Goal: Find specific page/section

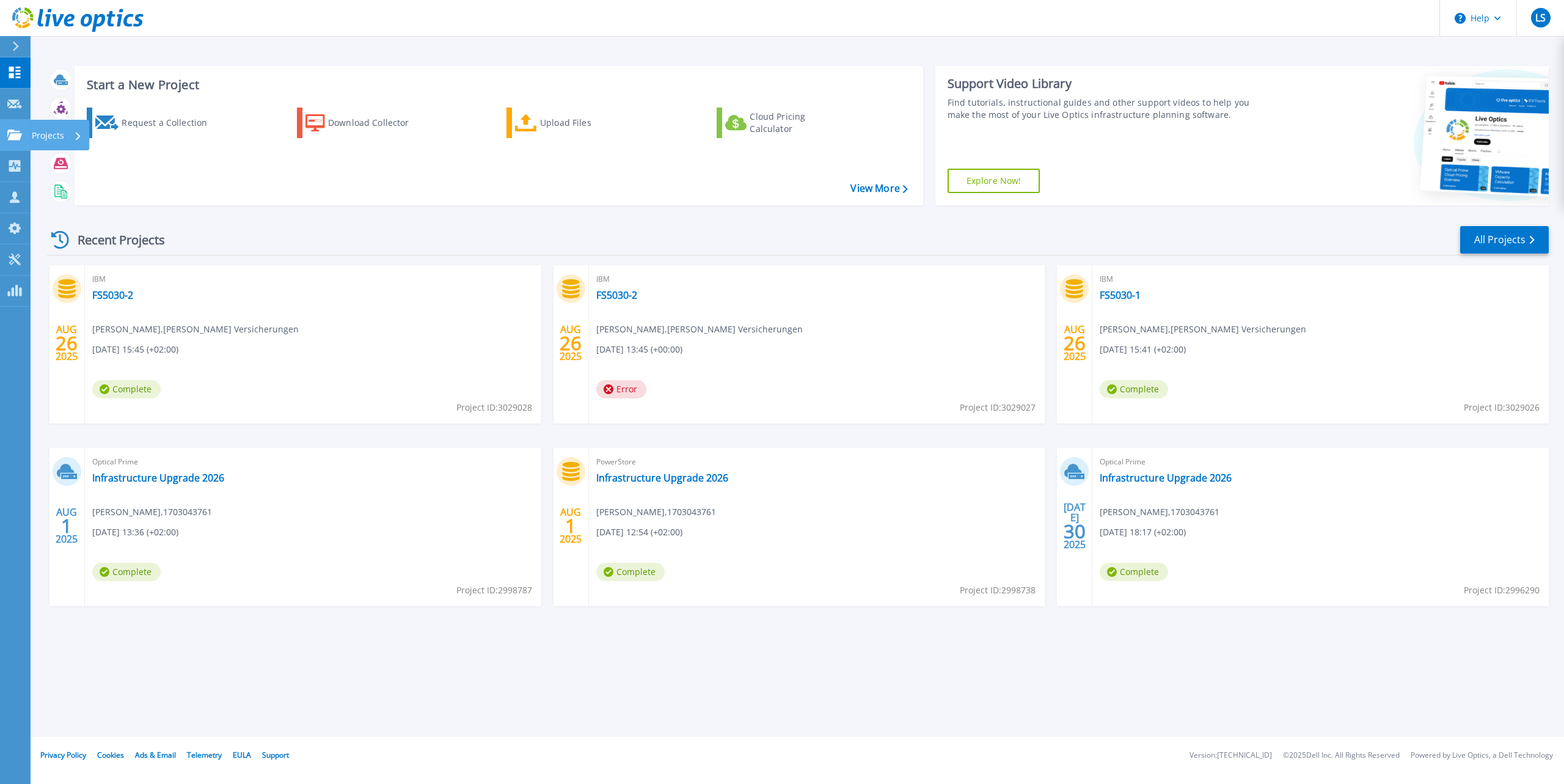
click at [12, 138] on icon at bounding box center [15, 134] width 15 height 11
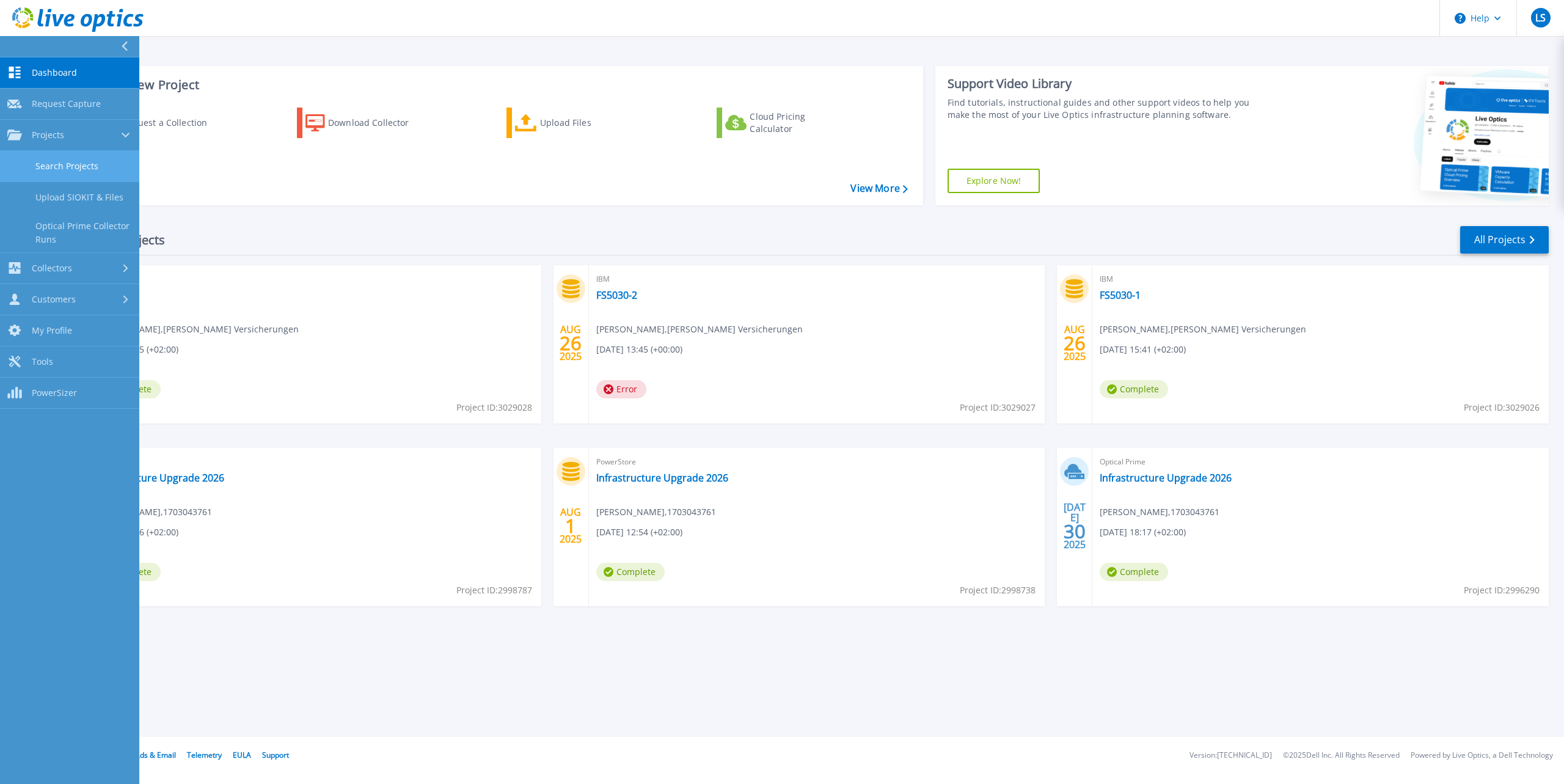
click at [69, 176] on link "Search Projects" at bounding box center [70, 167] width 139 height 31
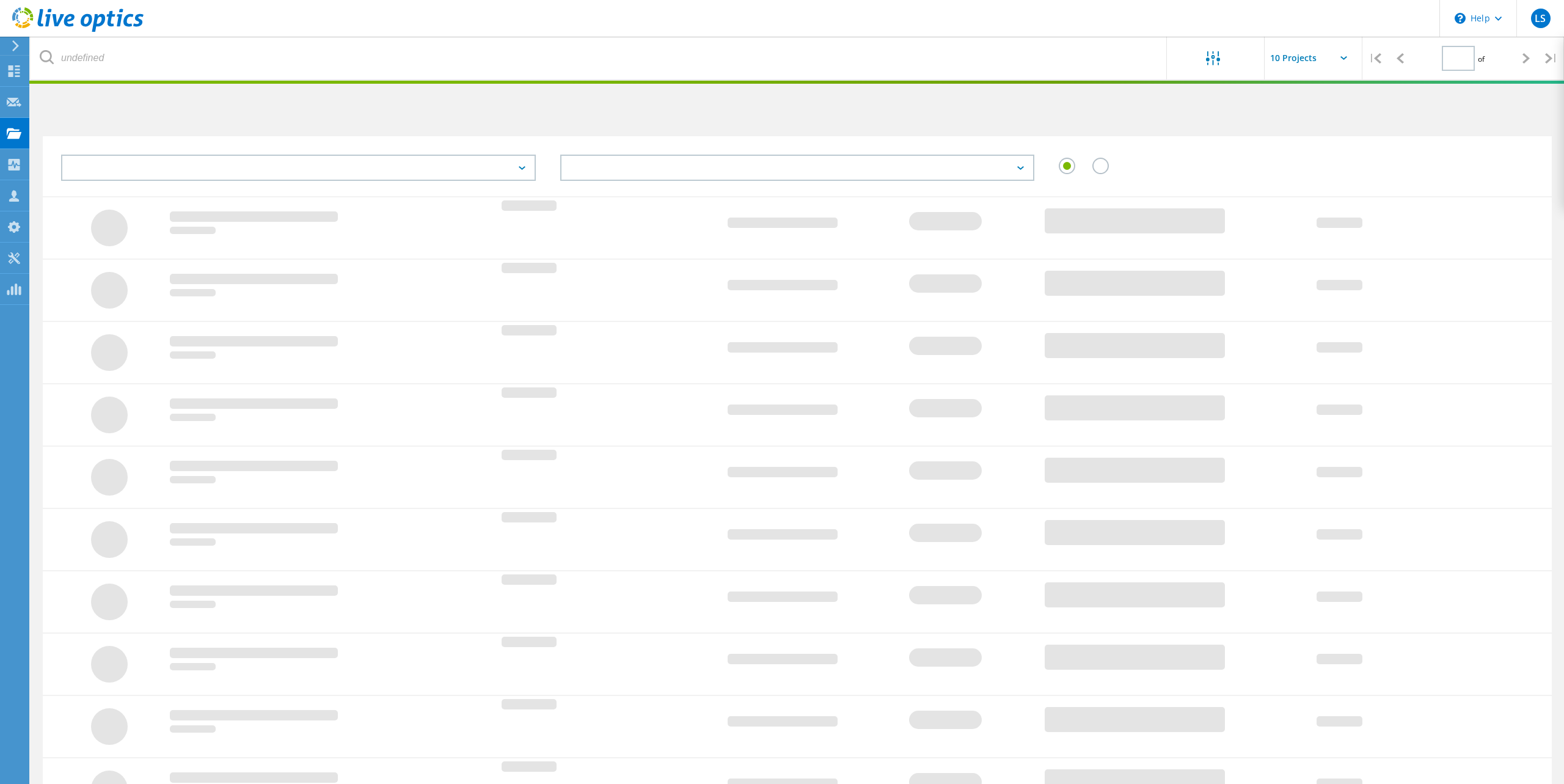
type input "1"
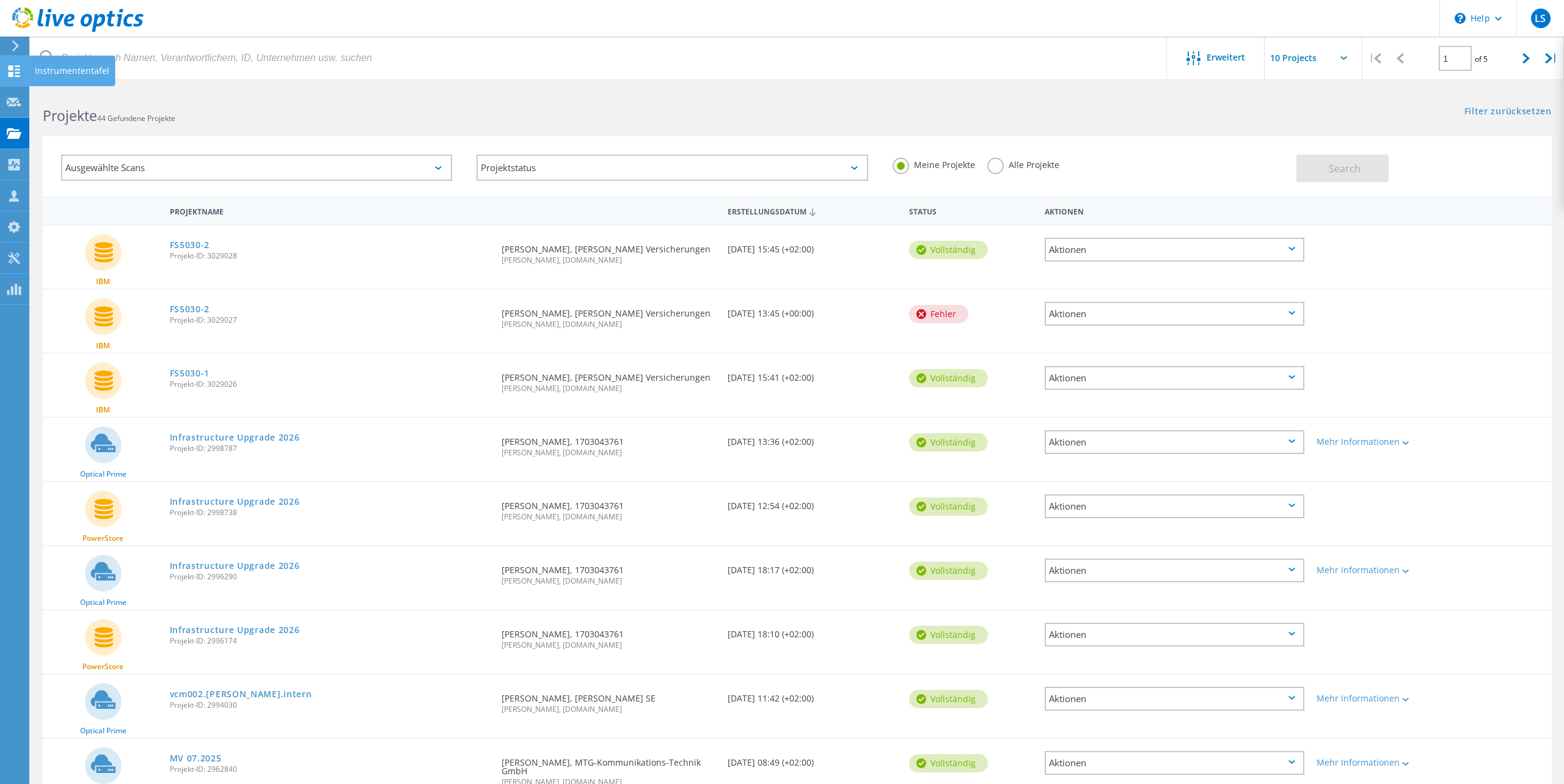
click at [7, 66] on icon at bounding box center [14, 71] width 15 height 12
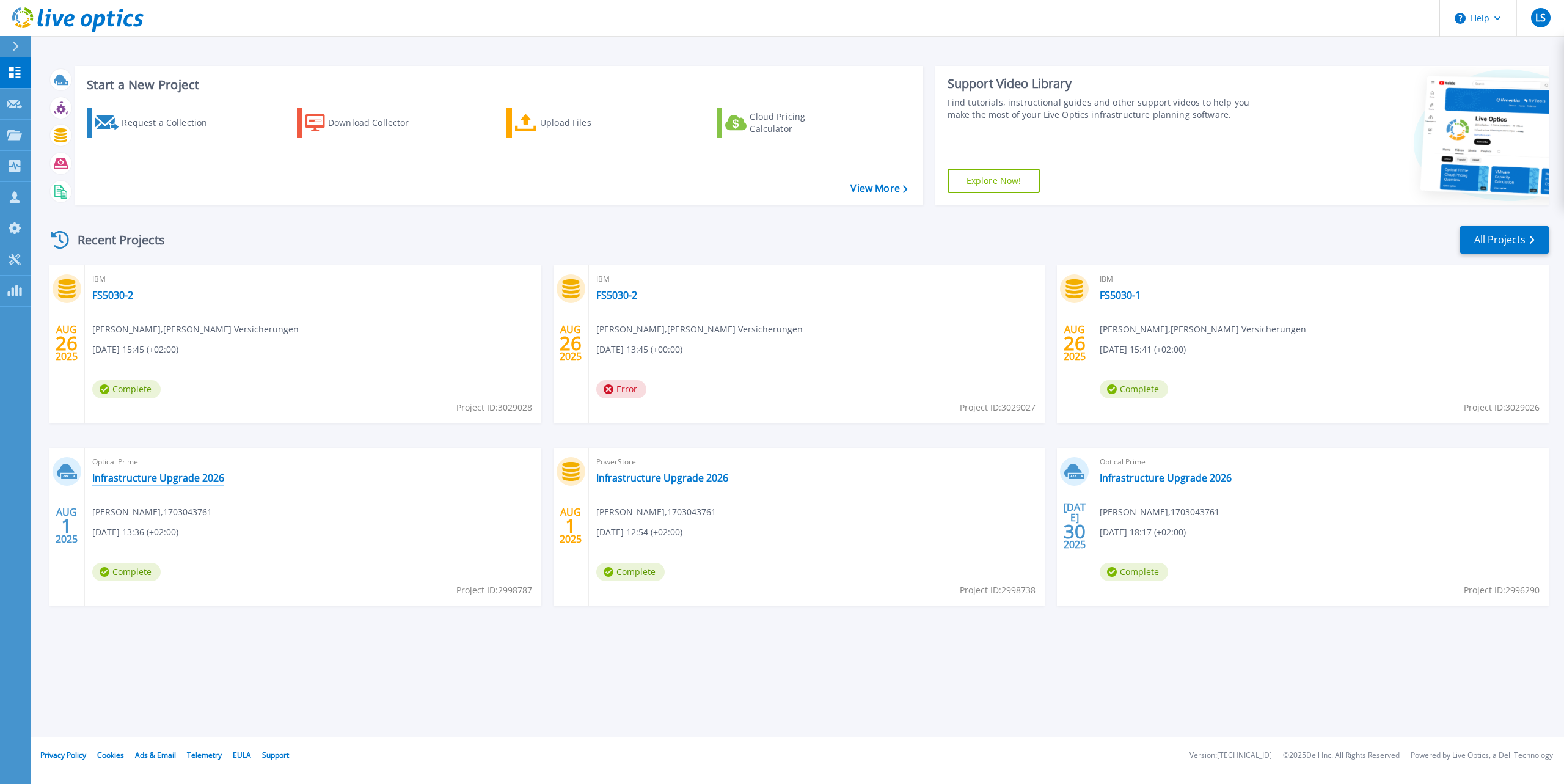
click at [116, 477] on link "Infrastructure Upgrade 2026" at bounding box center [157, 477] width 132 height 12
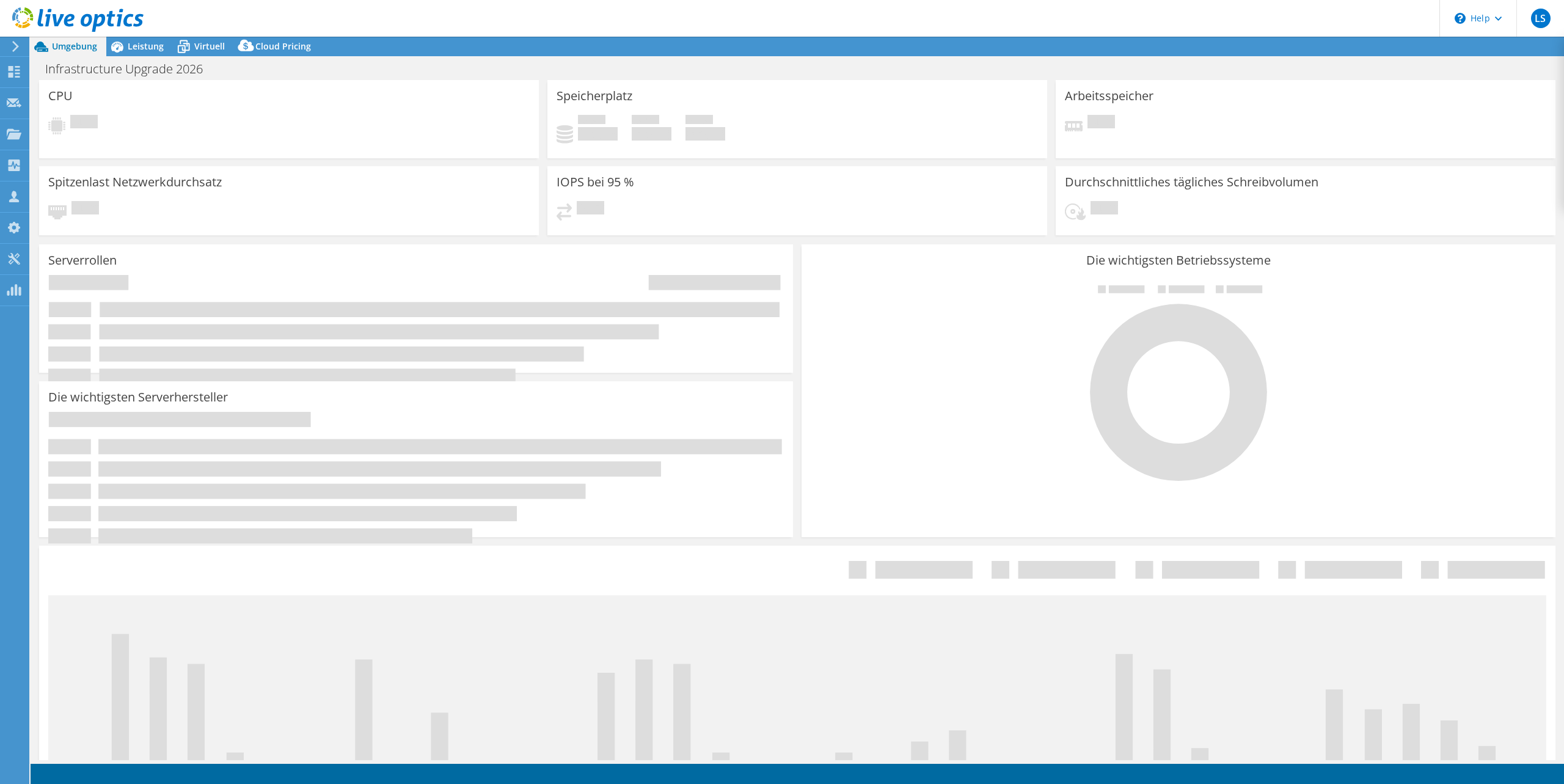
select select "USD"
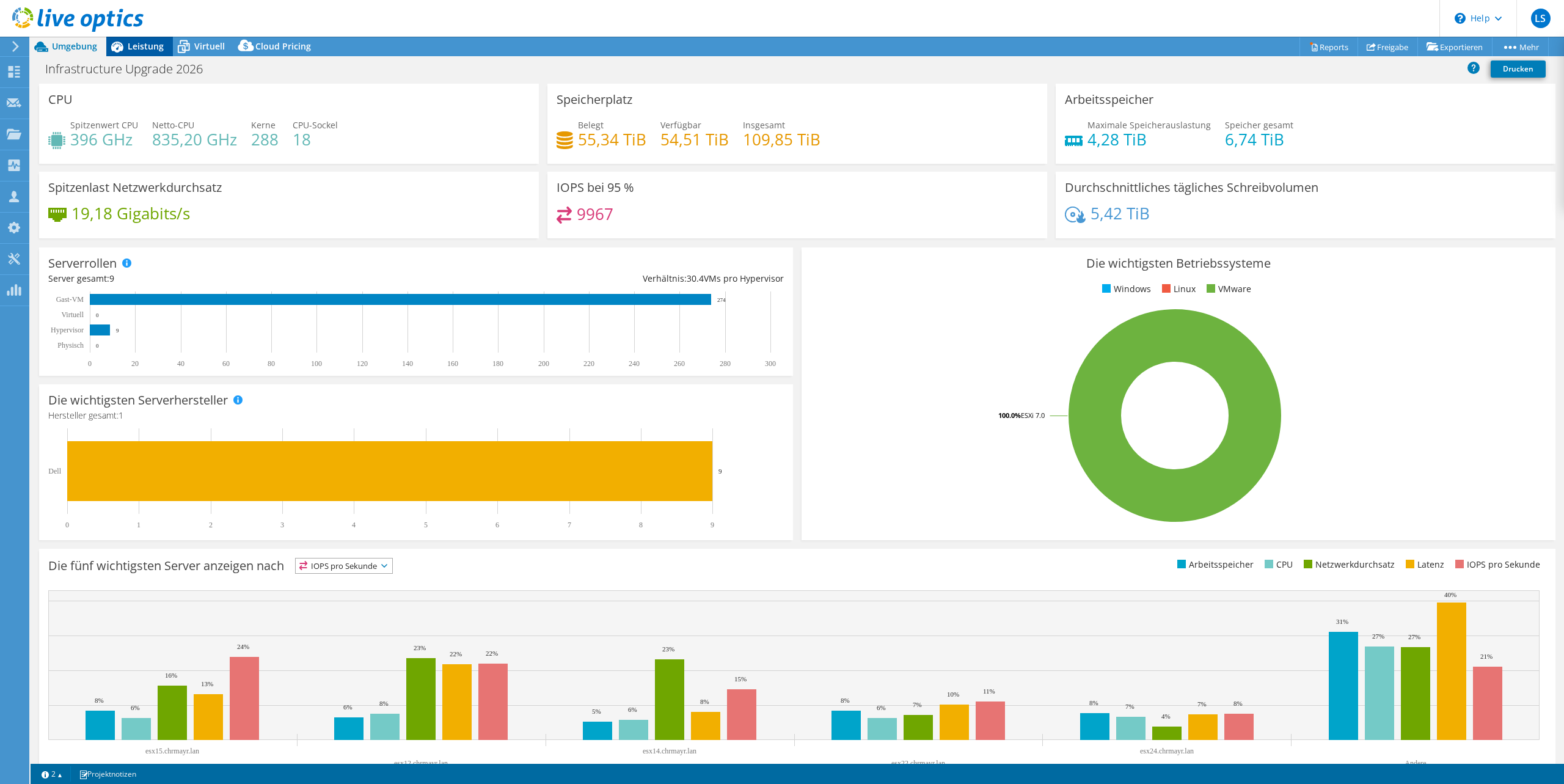
click at [138, 53] on div "Leistung" at bounding box center [139, 46] width 66 height 20
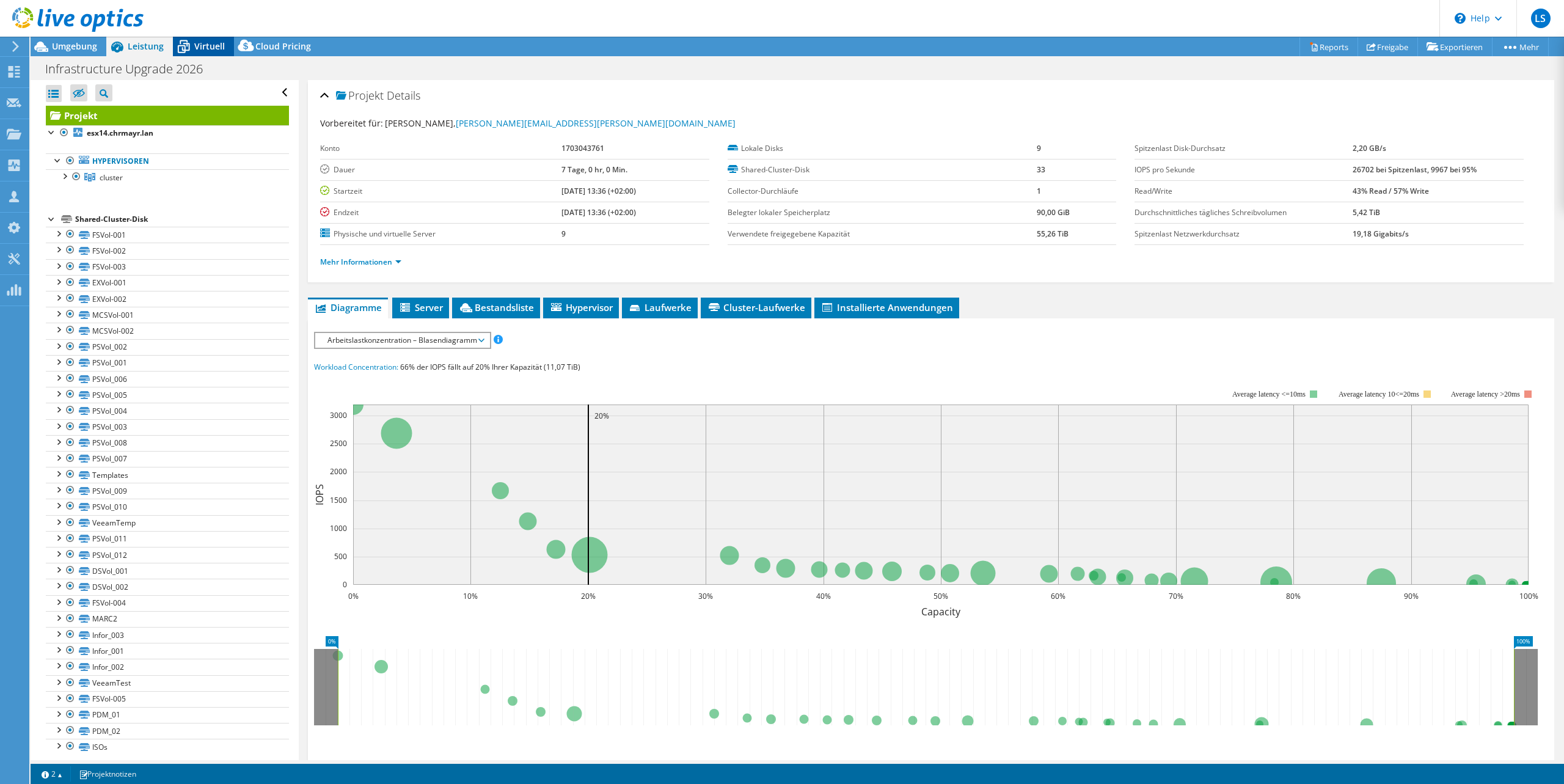
click at [191, 52] on icon at bounding box center [184, 46] width 22 height 22
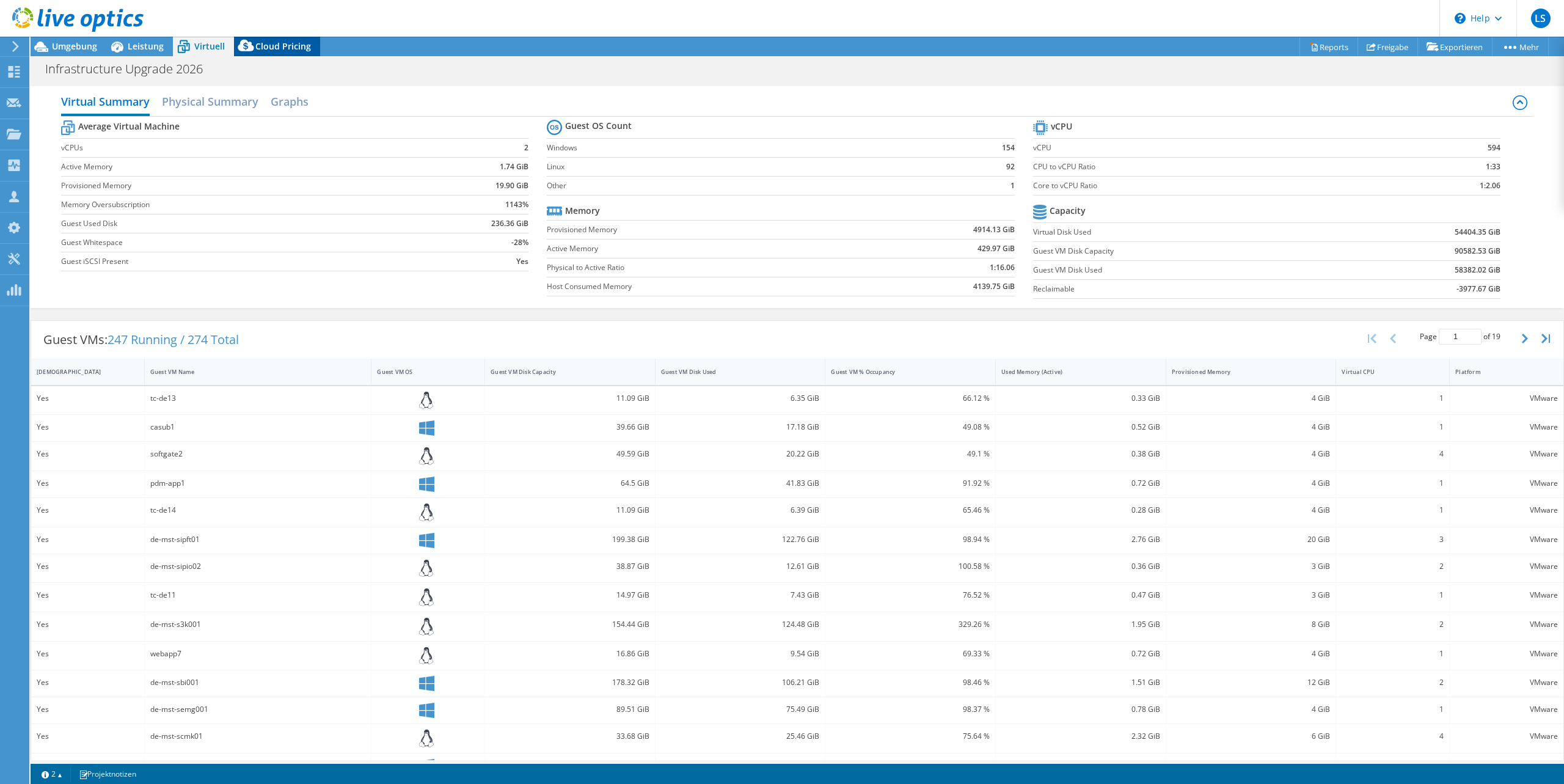
click at [263, 43] on span "Cloud Pricing" at bounding box center [283, 46] width 56 height 12
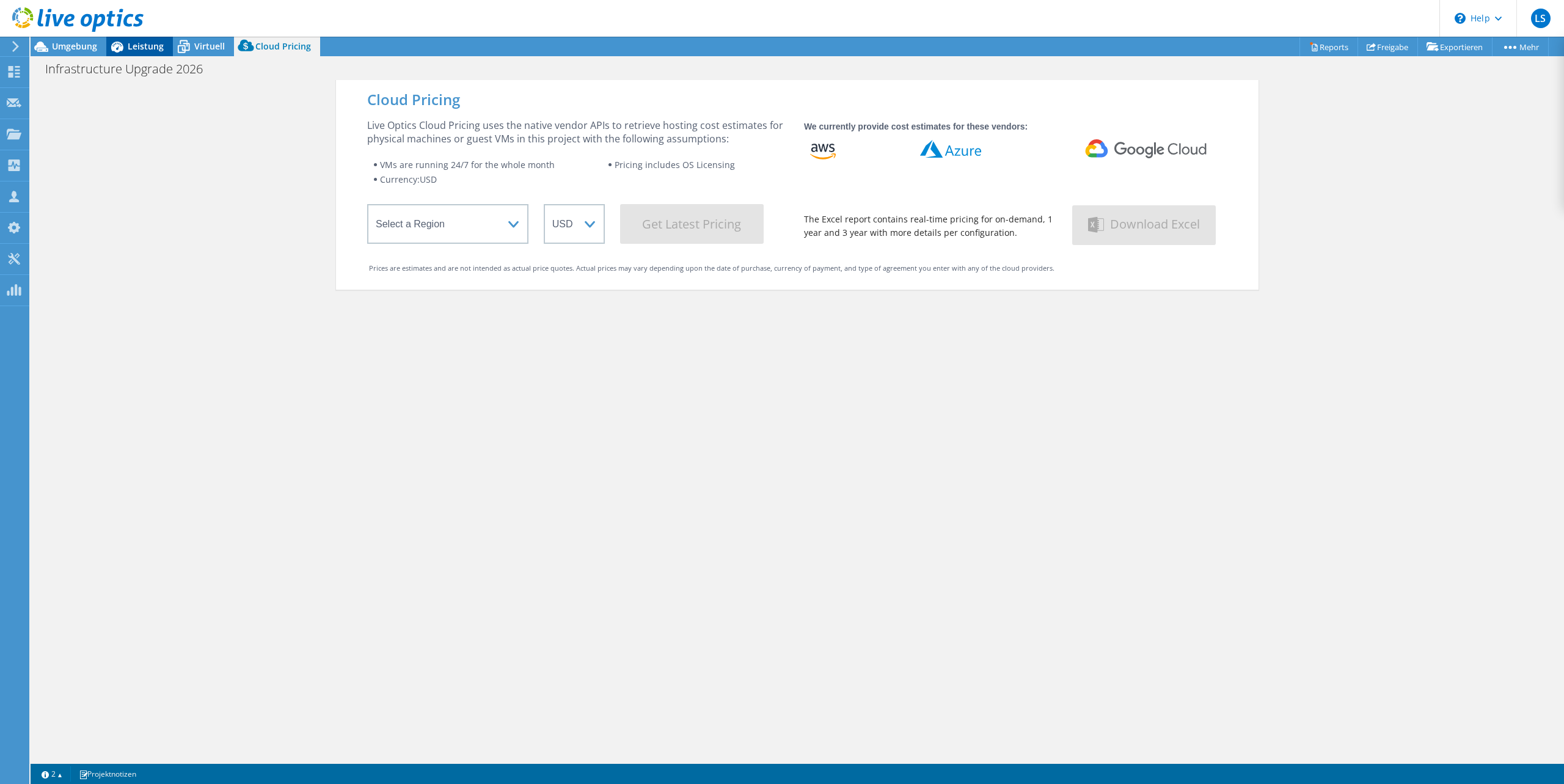
click at [128, 47] on span "Leistung" at bounding box center [145, 46] width 36 height 12
